Goal: Task Accomplishment & Management: Manage account settings

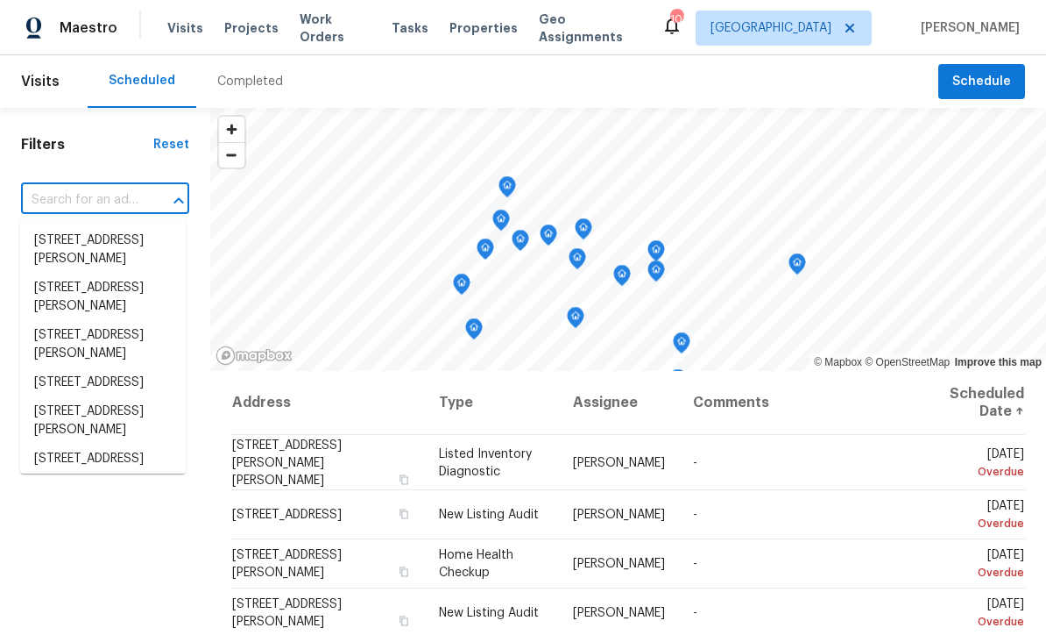
click at [64, 199] on input "text" at bounding box center [80, 200] width 119 height 27
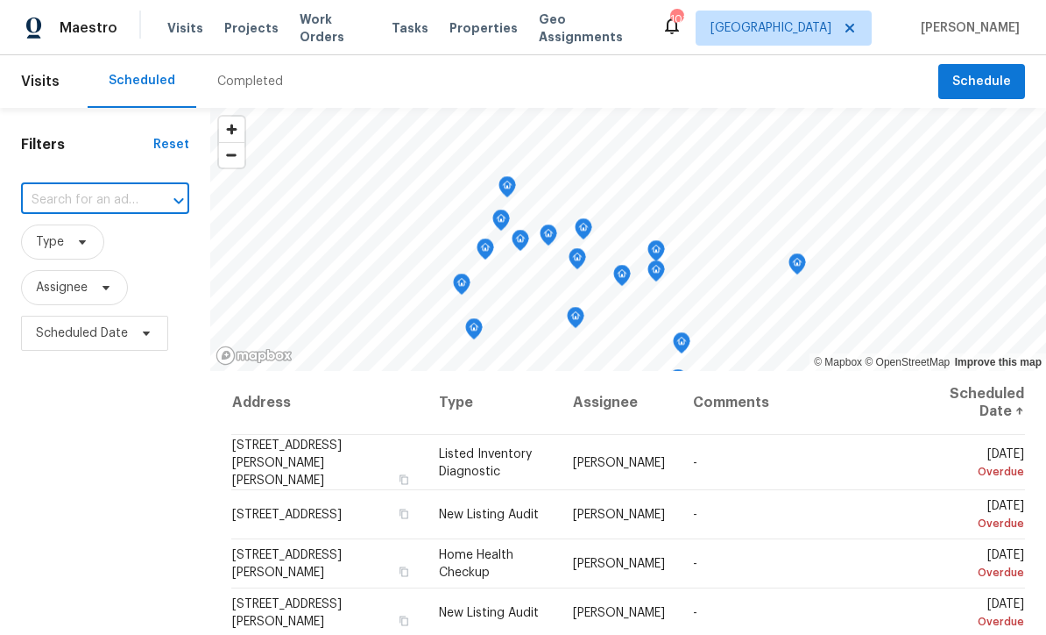
type input "123 Possum Creek Ln, Dallas, GA 30132"
click at [67, 244] on li "123 Possum Creek Ln, Dallas, GA 30132" at bounding box center [103, 240] width 166 height 29
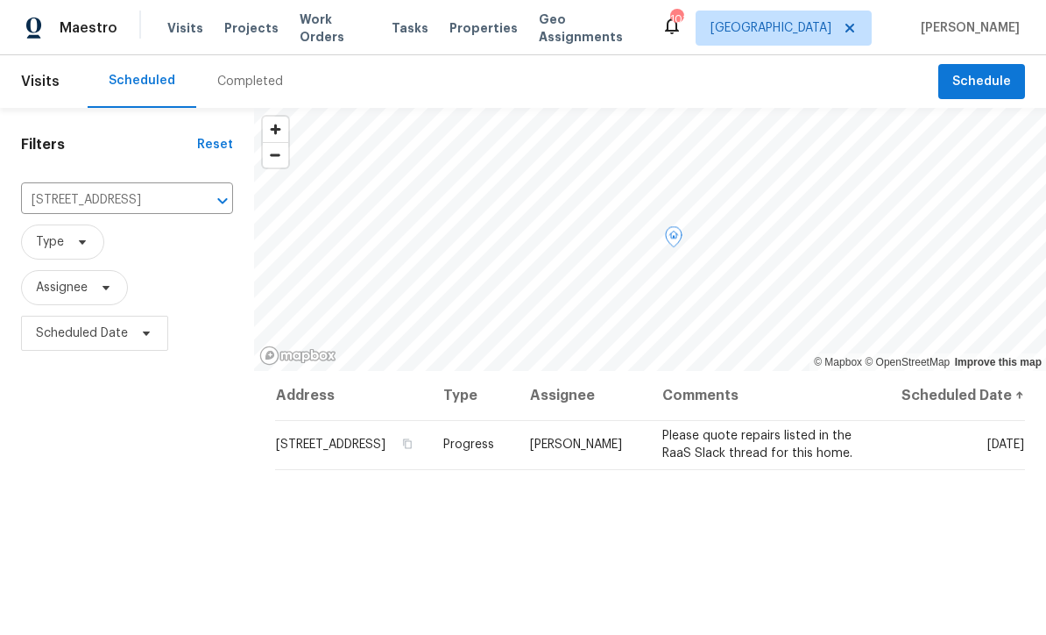
click at [0, 0] on span at bounding box center [0, 0] width 0 height 0
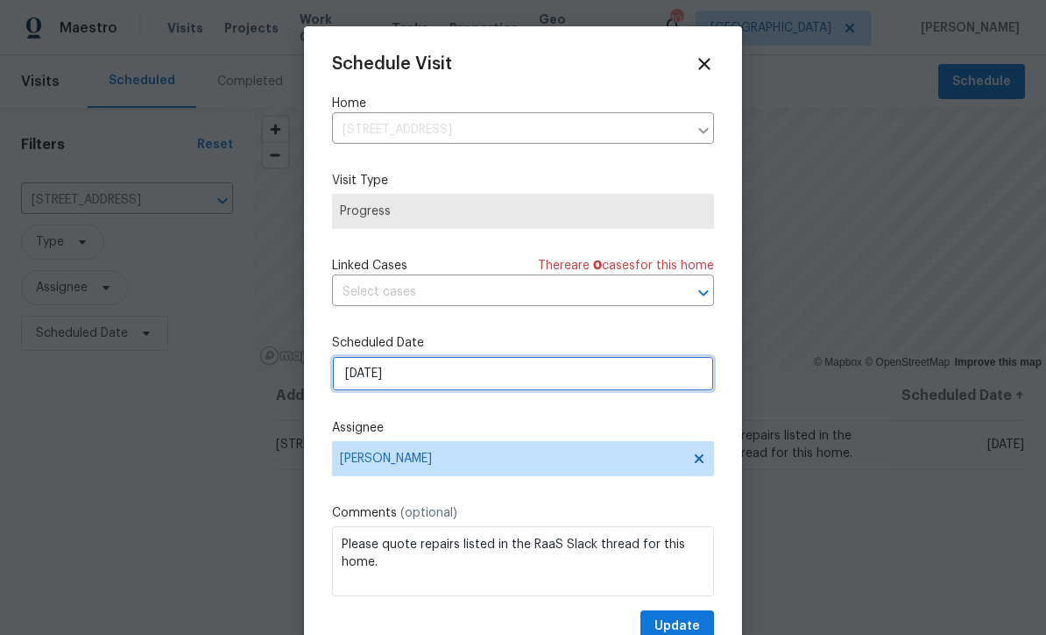
click at [362, 378] on input "[DATE]" at bounding box center [523, 373] width 382 height 35
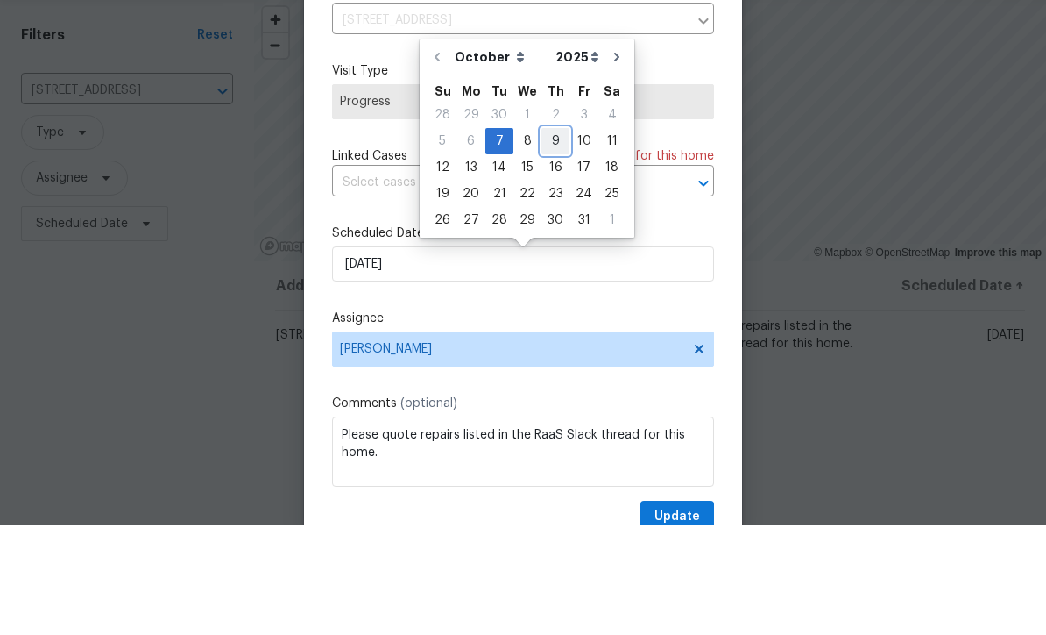
click at [550, 238] on div "9" at bounding box center [556, 250] width 28 height 25
type input "10/9/2025"
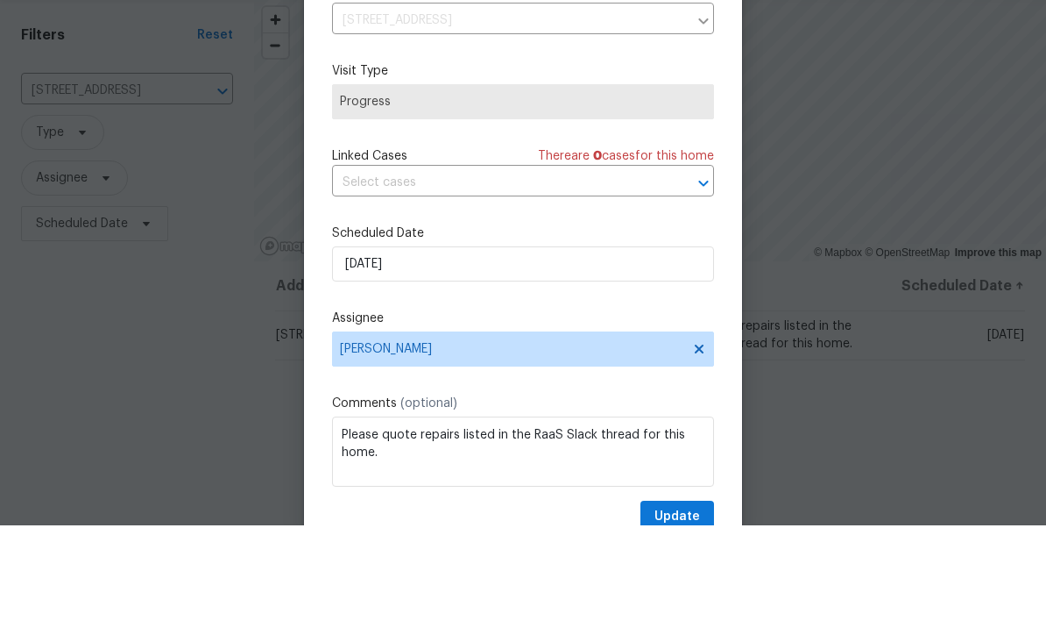
scroll to position [58, 0]
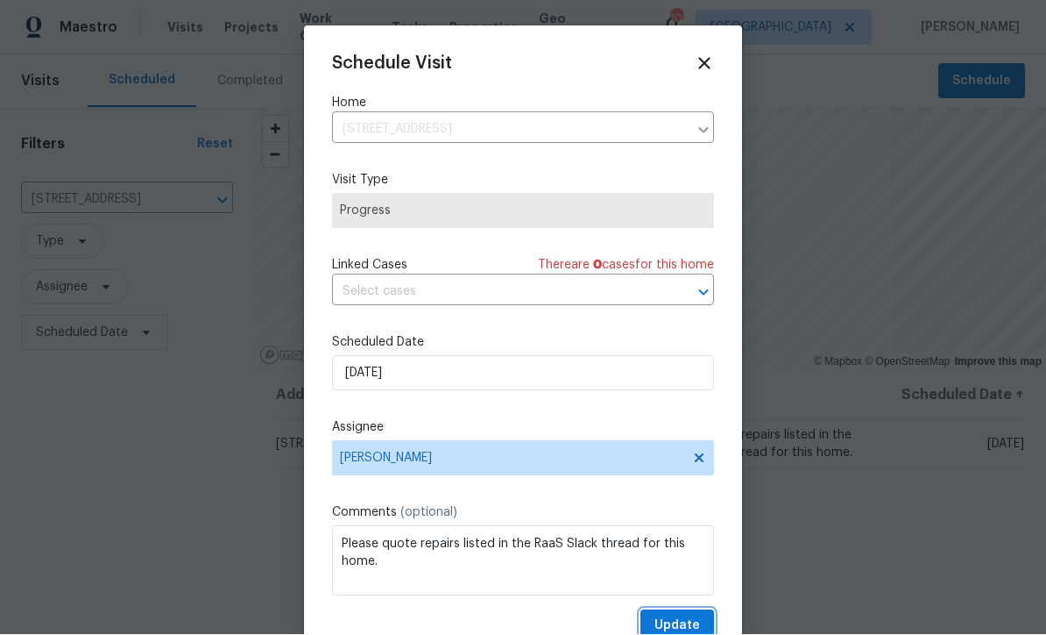
click at [677, 618] on button "Update" at bounding box center [678, 626] width 74 height 32
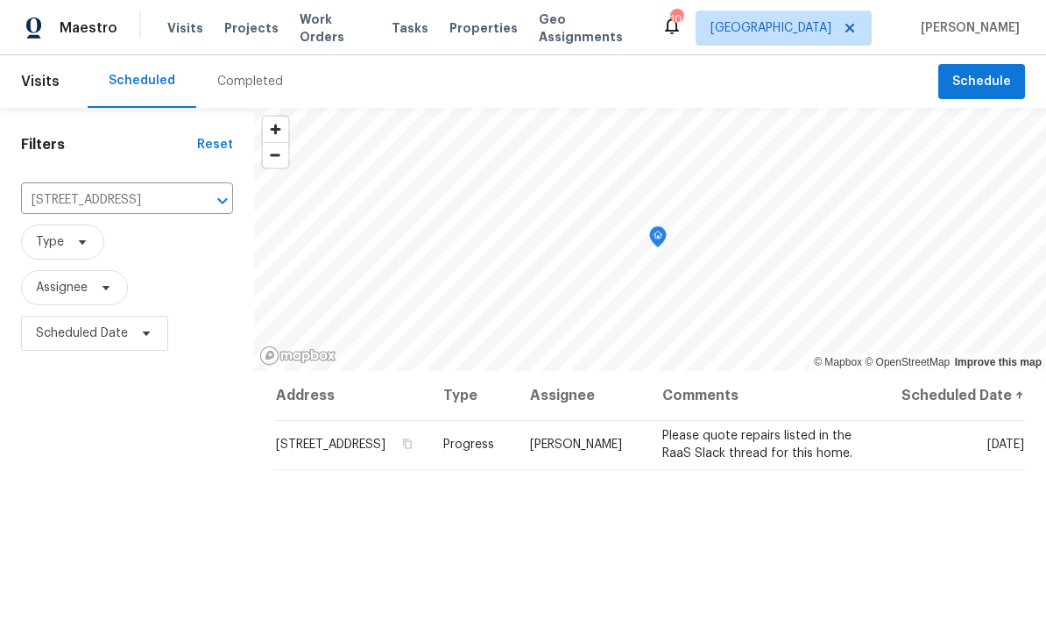
click at [191, 192] on icon "Clear" at bounding box center [200, 201] width 18 height 18
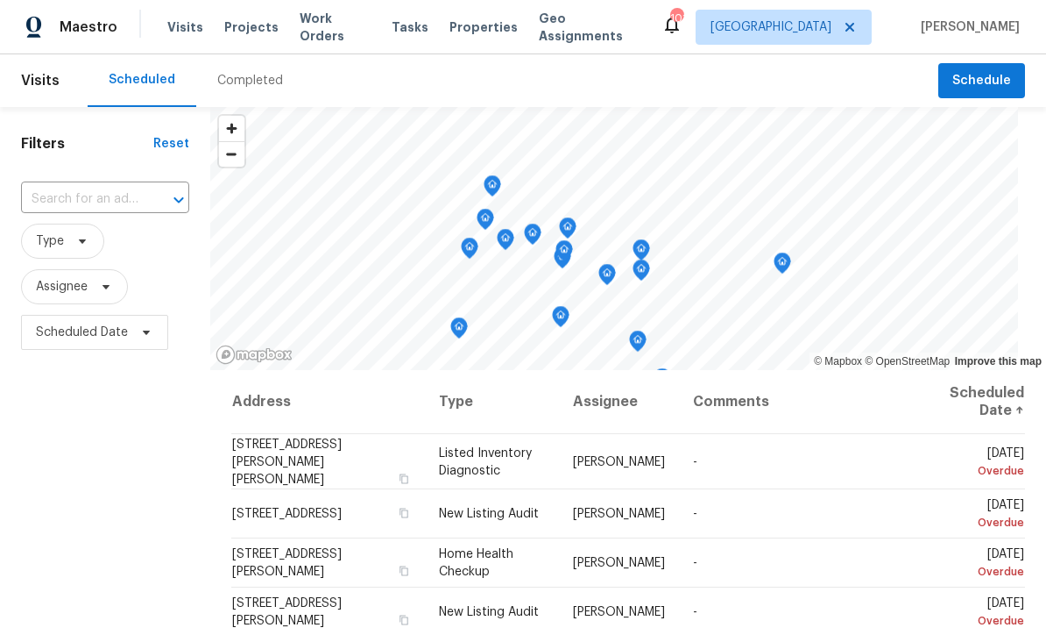
scroll to position [1, 0]
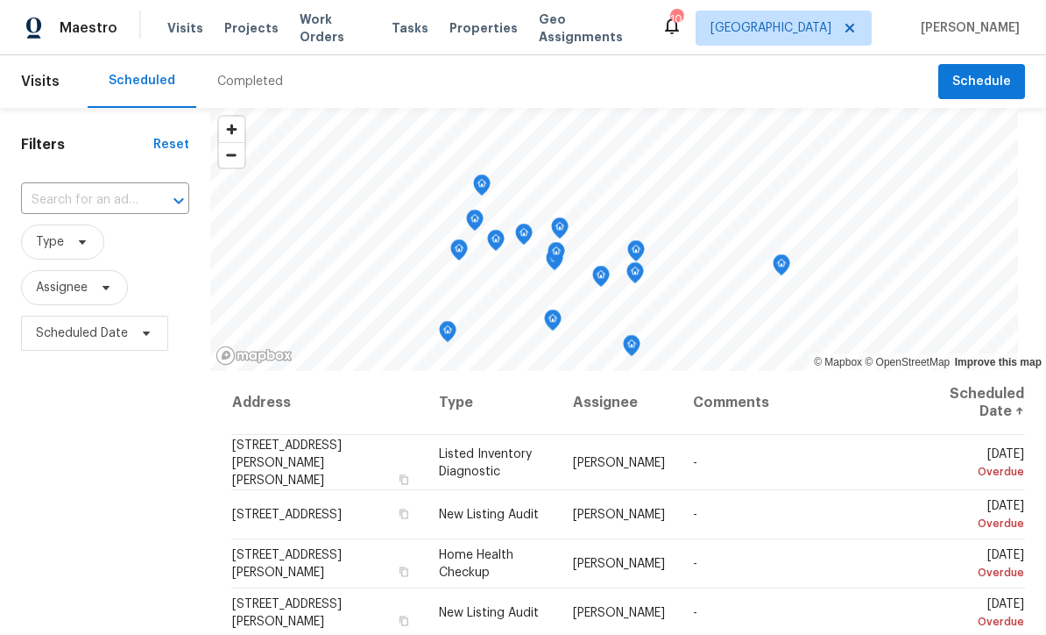
click at [55, 201] on input "text" at bounding box center [80, 200] width 119 height 27
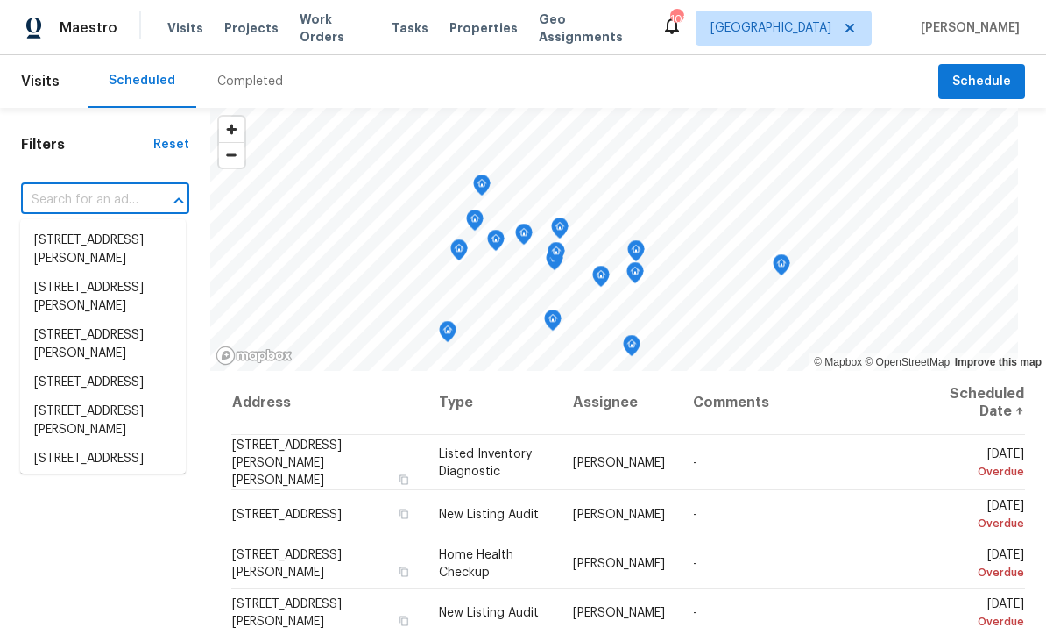
scroll to position [0, 0]
click at [48, 201] on input "text" at bounding box center [80, 200] width 119 height 27
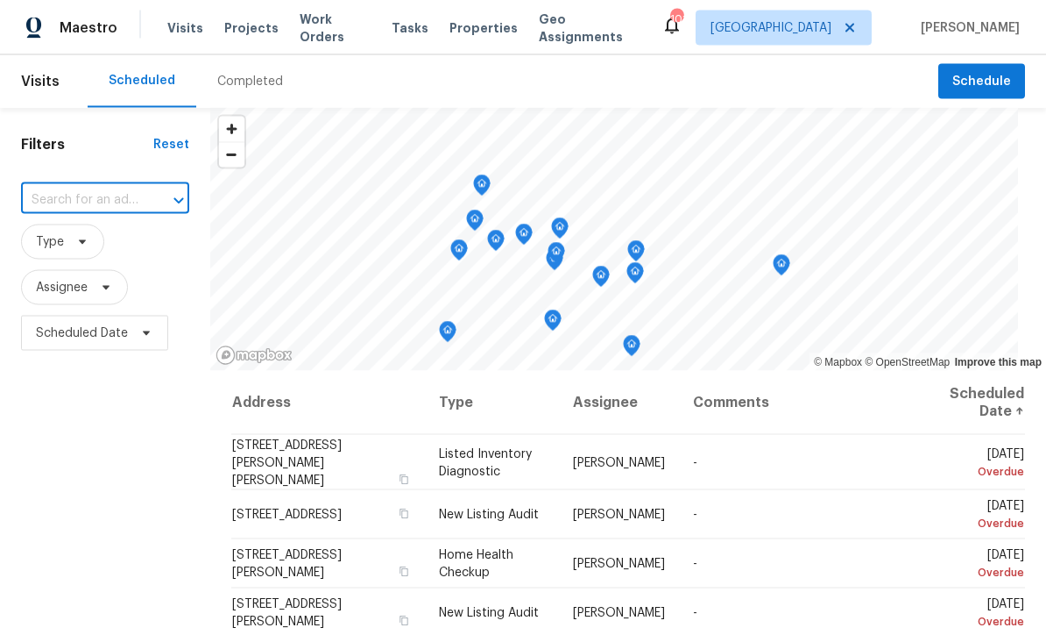
paste input "3624 Silvery Way, Powder Springs, GA 30127"
type input "3624 Silvery Way, Powder Springs, GA 30127"
click at [65, 243] on li "3624 Silvery Way, Powder Springs, GA 30127" at bounding box center [103, 240] width 166 height 29
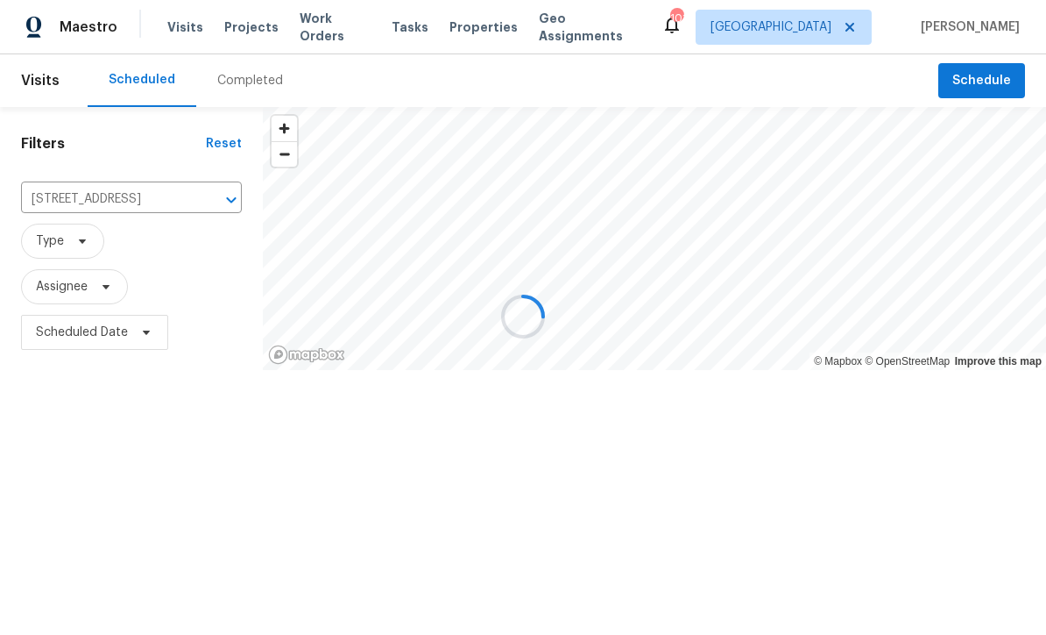
scroll to position [1, 0]
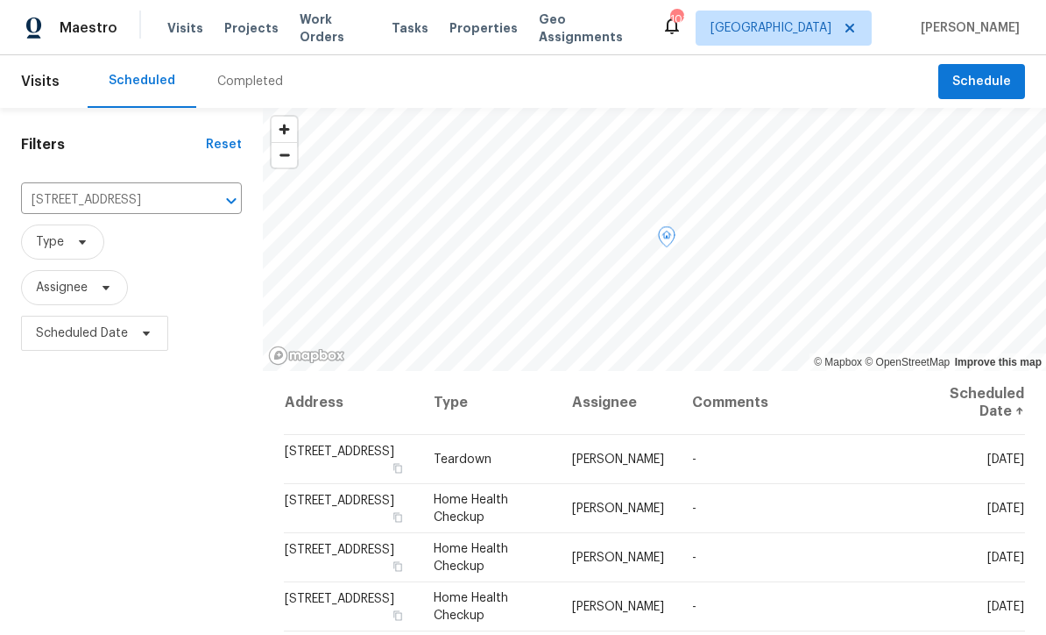
click at [0, 0] on span at bounding box center [0, 0] width 0 height 0
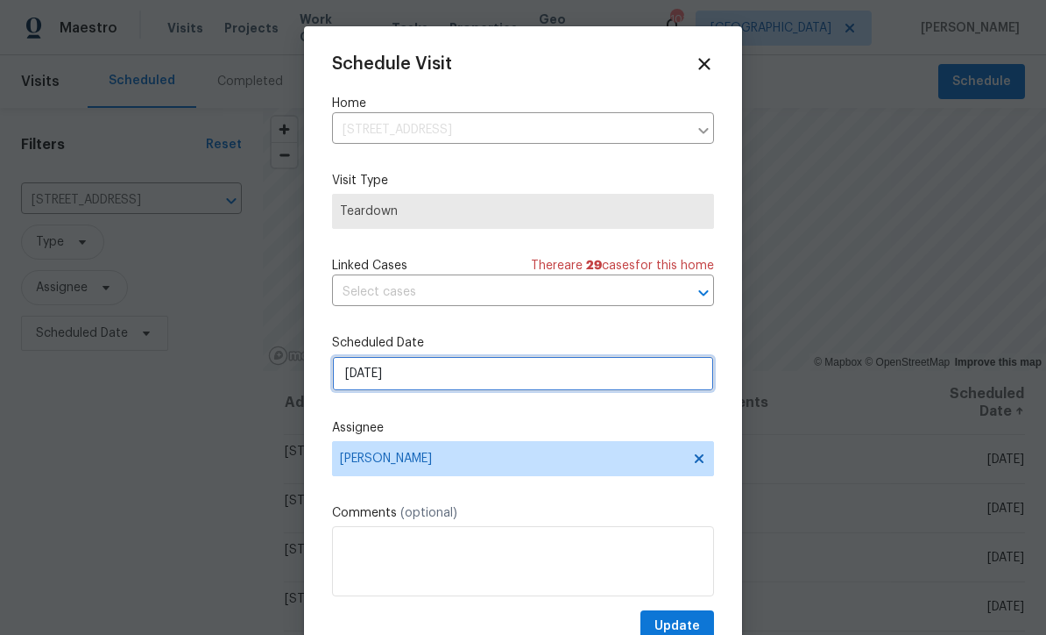
click at [420, 380] on input "10/8/2025" at bounding box center [523, 373] width 382 height 35
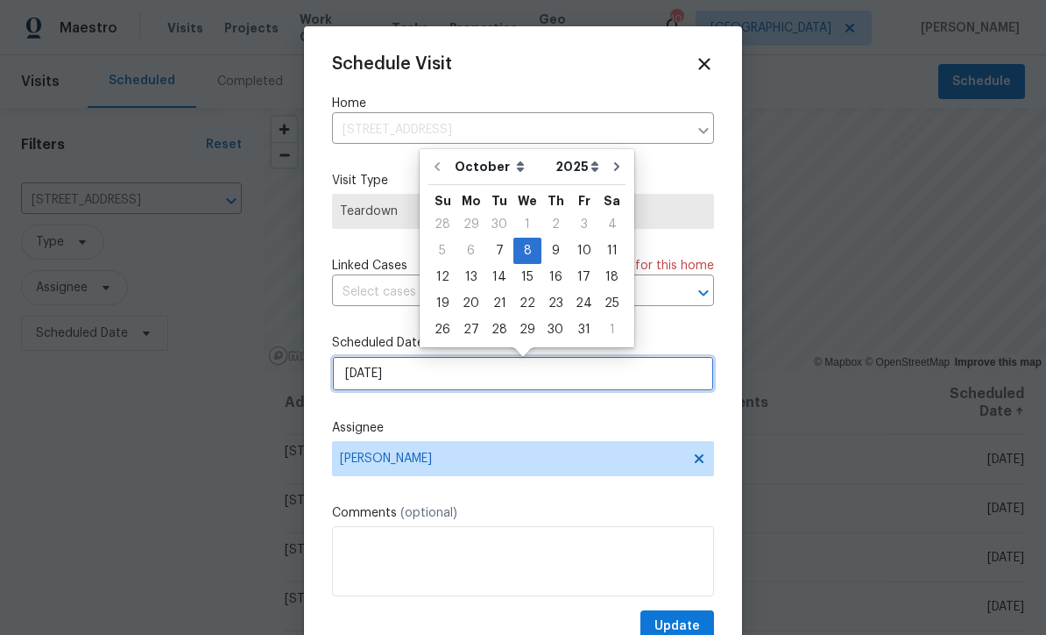
scroll to position [0, 0]
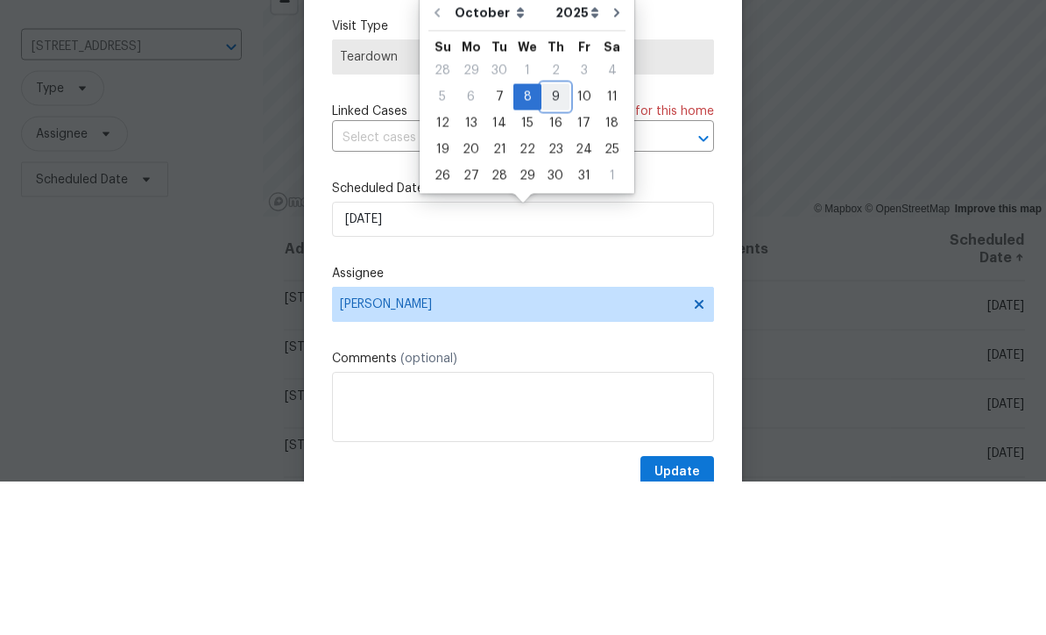
click at [550, 238] on div "9" at bounding box center [556, 250] width 28 height 25
type input "[DATE]"
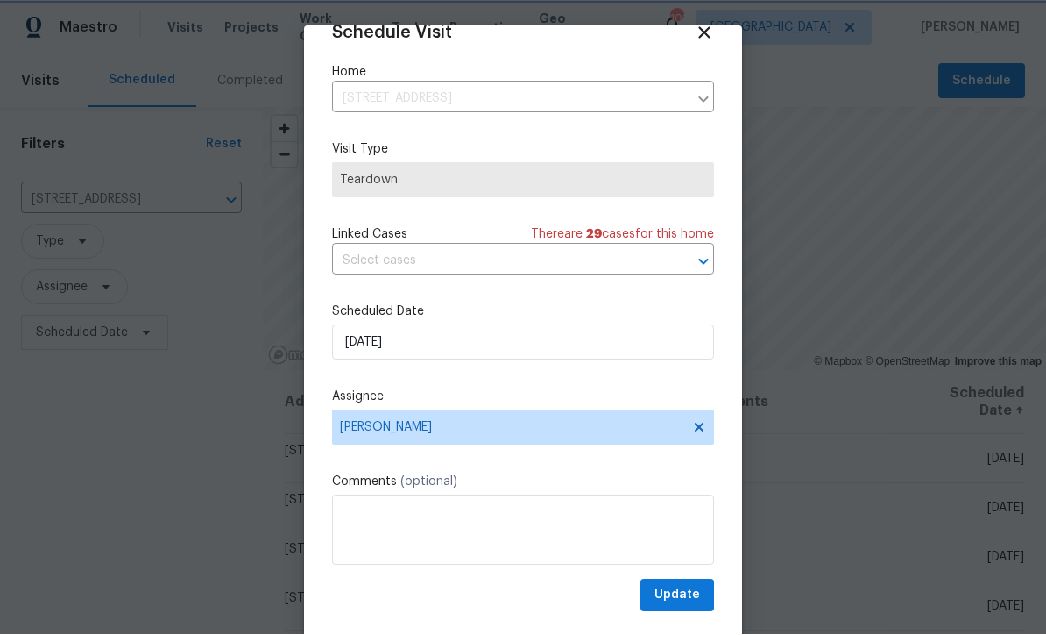
scroll to position [34, 0]
click at [675, 592] on span "Update" at bounding box center [678, 596] width 46 height 22
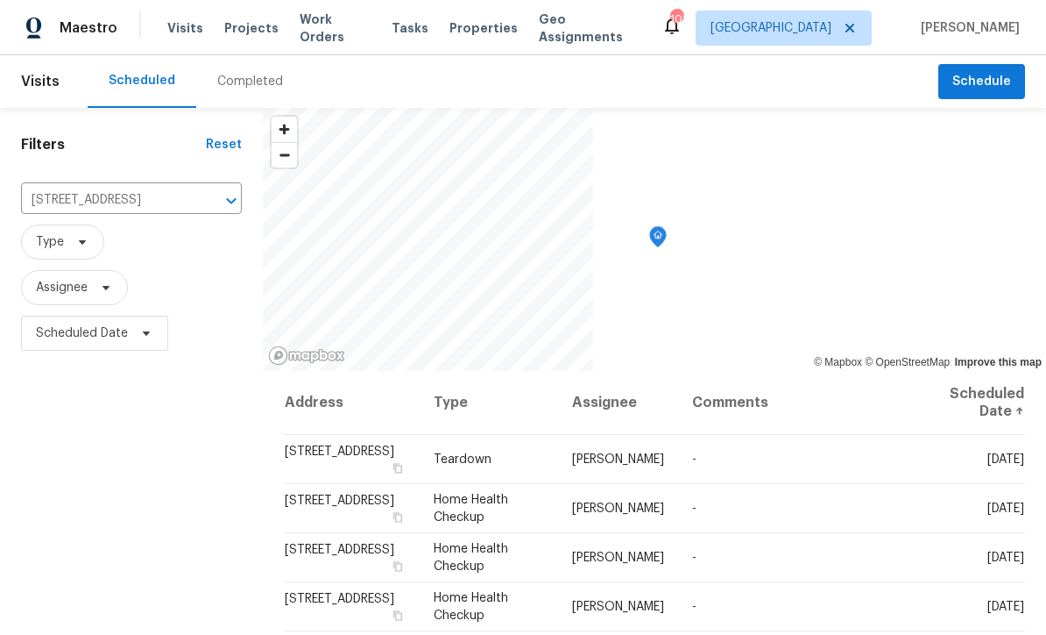
scroll to position [0, 0]
